Goal: Communication & Community: Answer question/provide support

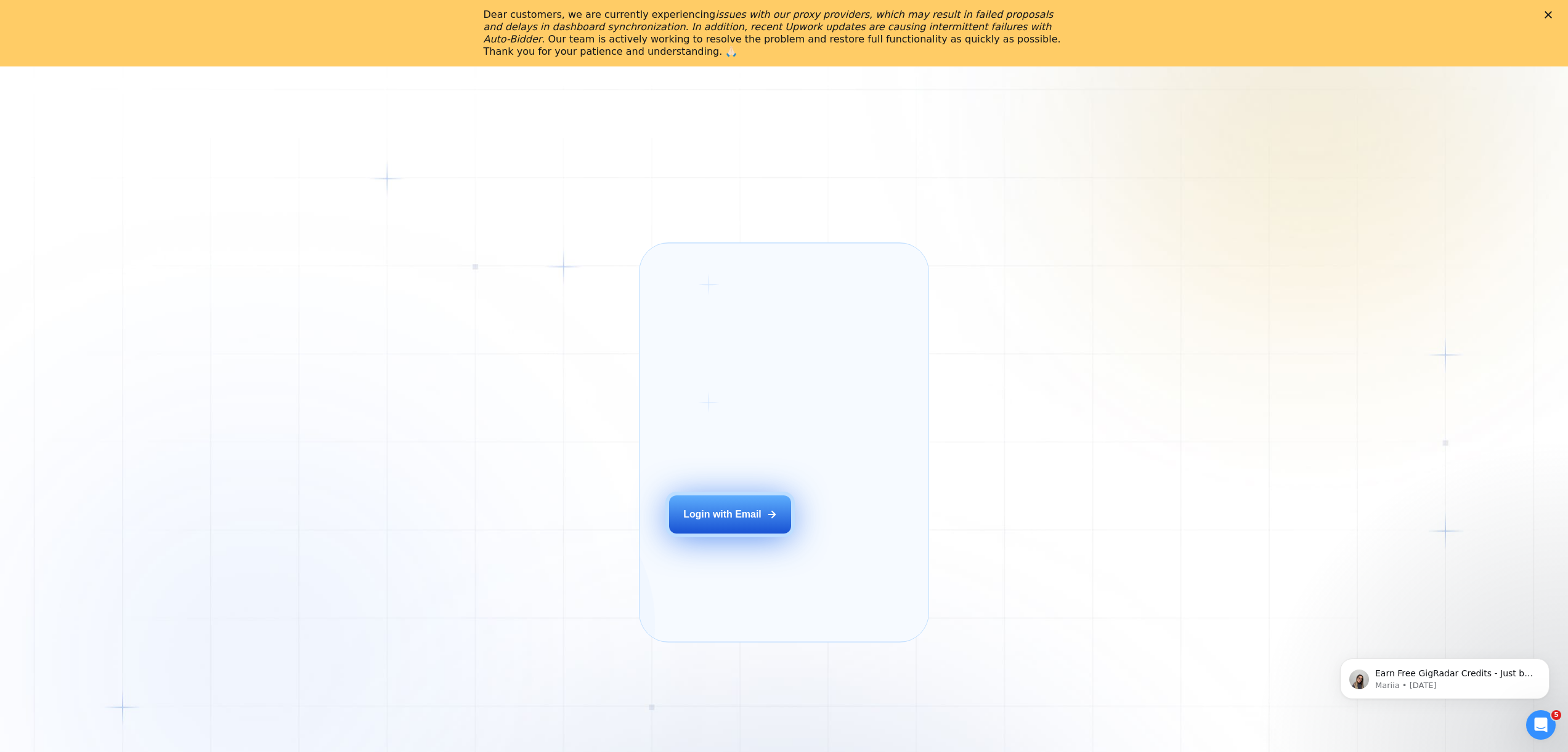
click at [747, 521] on div "Login with Email" at bounding box center [722, 515] width 78 height 14
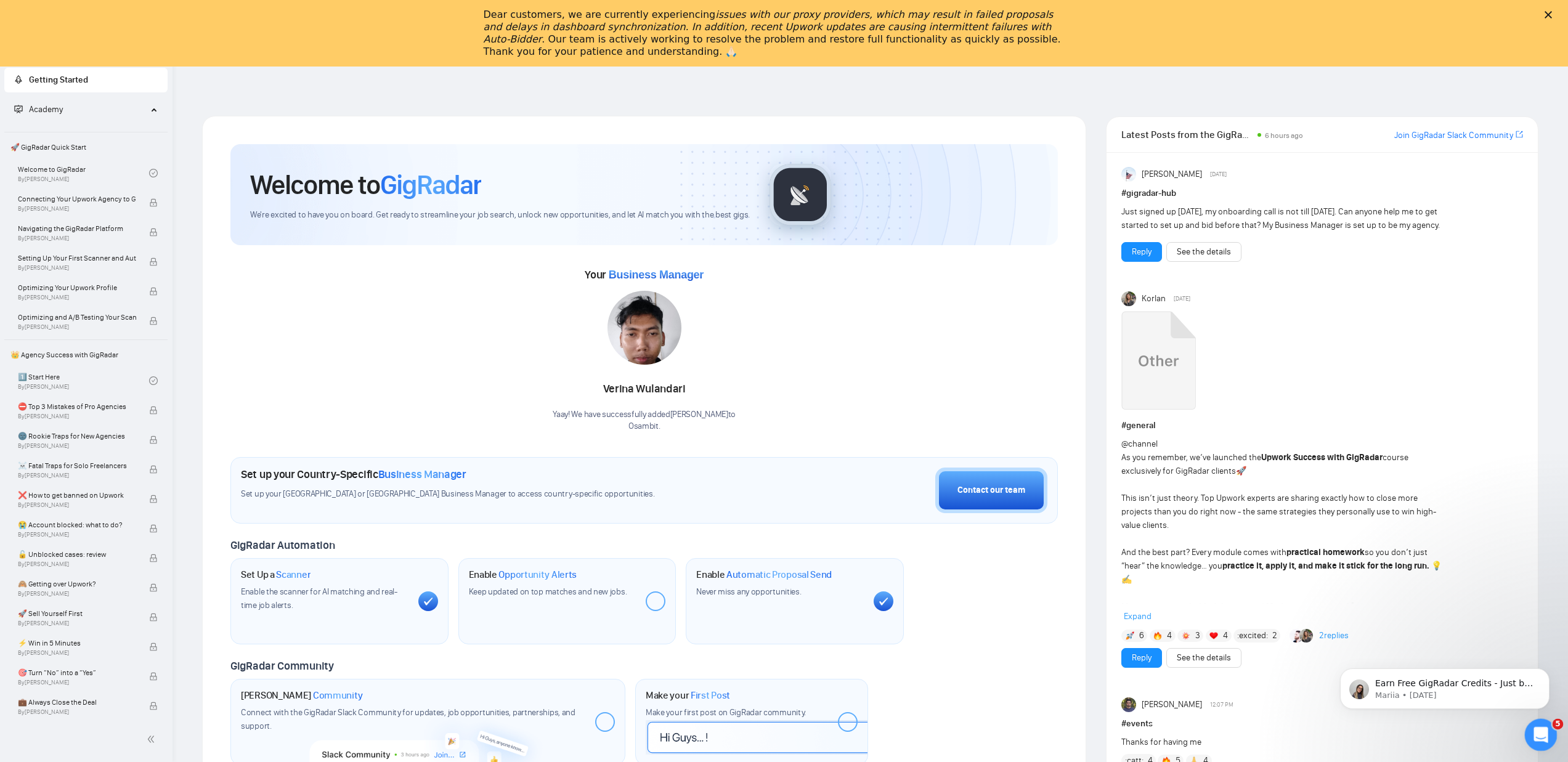
click at [1531, 730] on icon "Open Intercom Messenger" at bounding box center [1539, 733] width 20 height 20
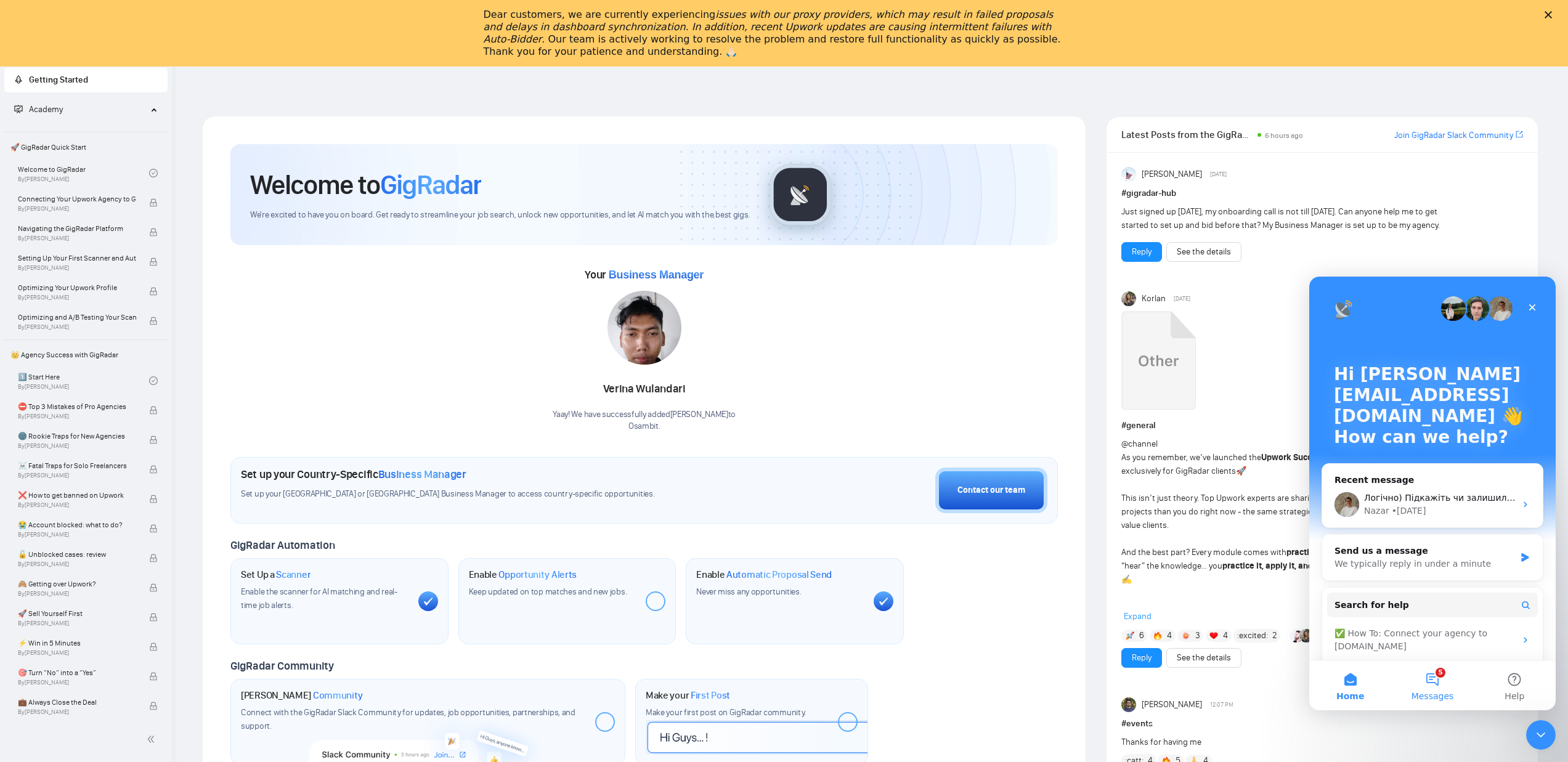
click at [1426, 684] on button "5 Messages" at bounding box center [1432, 685] width 82 height 49
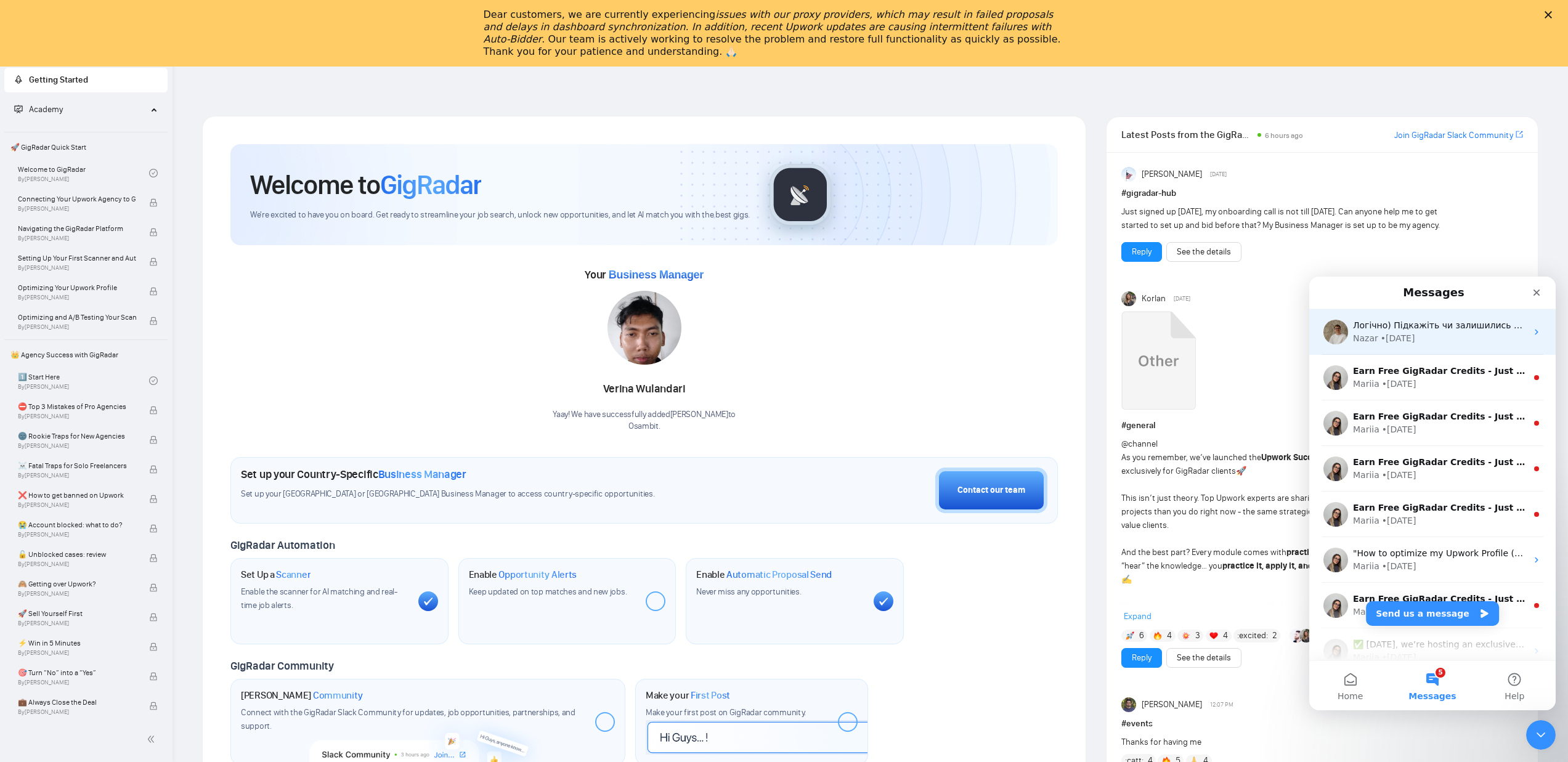
click at [1380, 338] on div "• [DATE]" at bounding box center [1397, 338] width 35 height 13
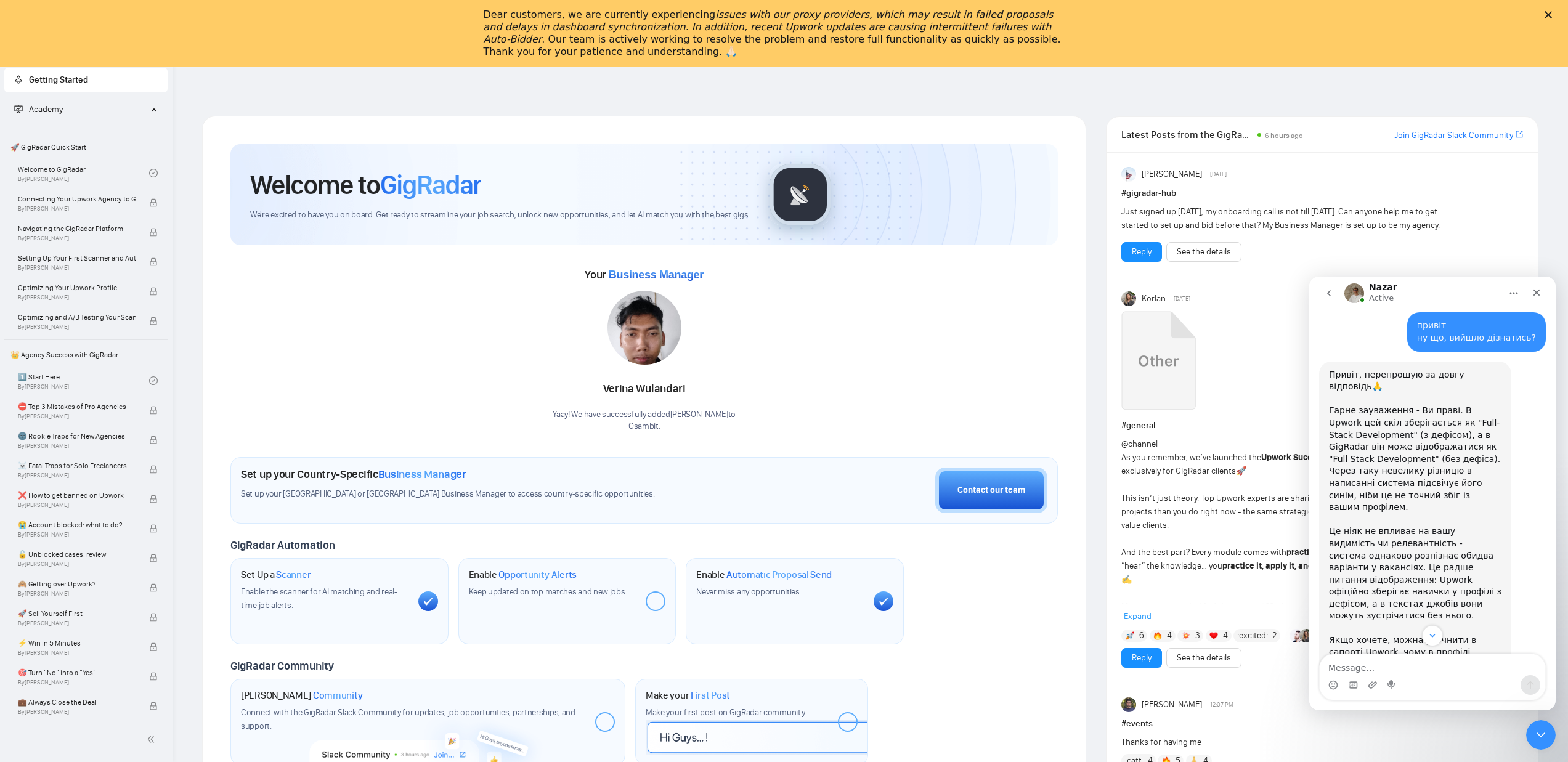
scroll to position [920, 0]
